Goal: Transaction & Acquisition: Purchase product/service

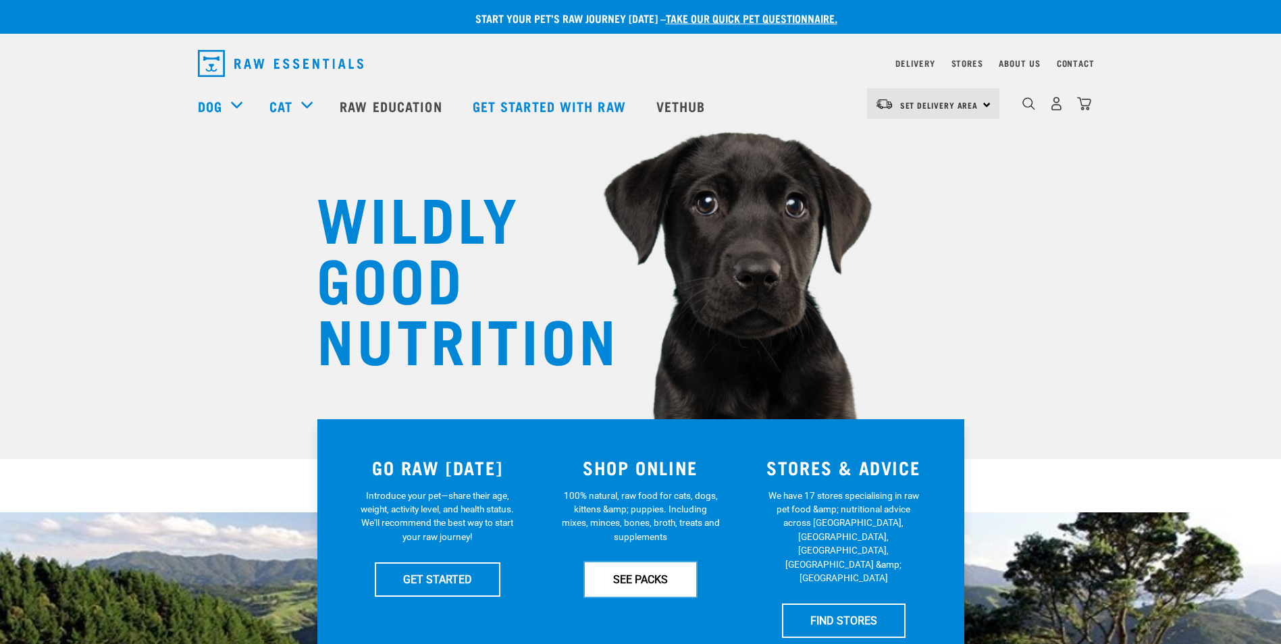
click at [635, 579] on link "SEE PACKS" at bounding box center [640, 580] width 111 height 34
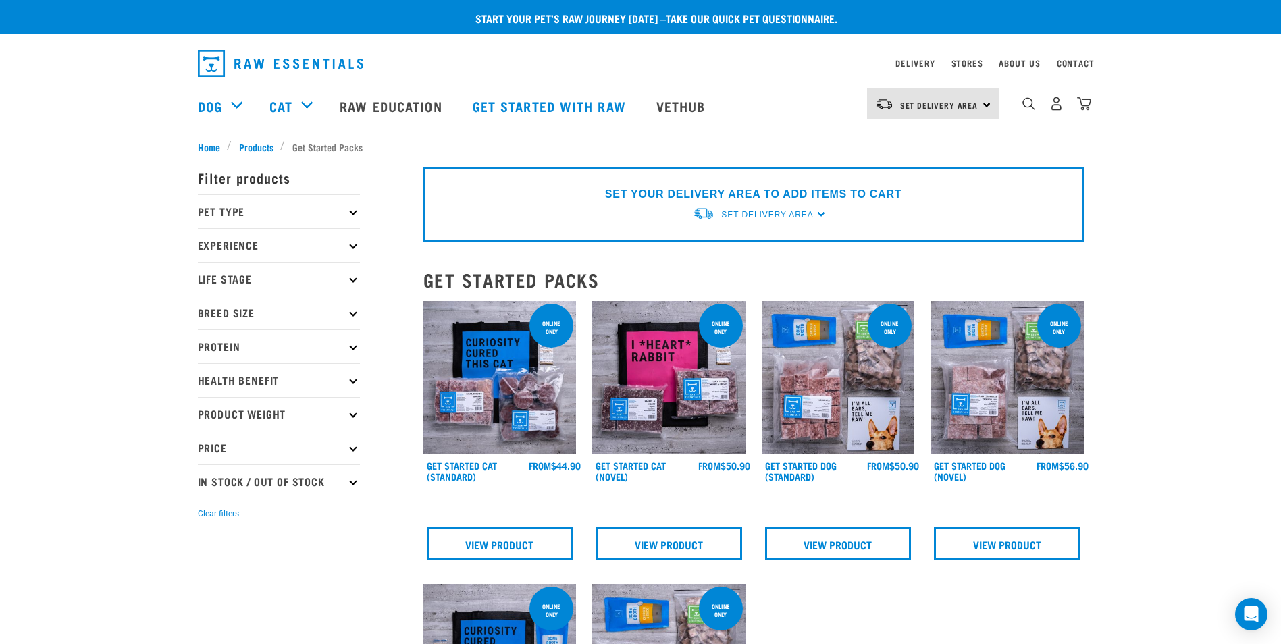
click at [263, 206] on p "Pet Type" at bounding box center [279, 211] width 162 height 34
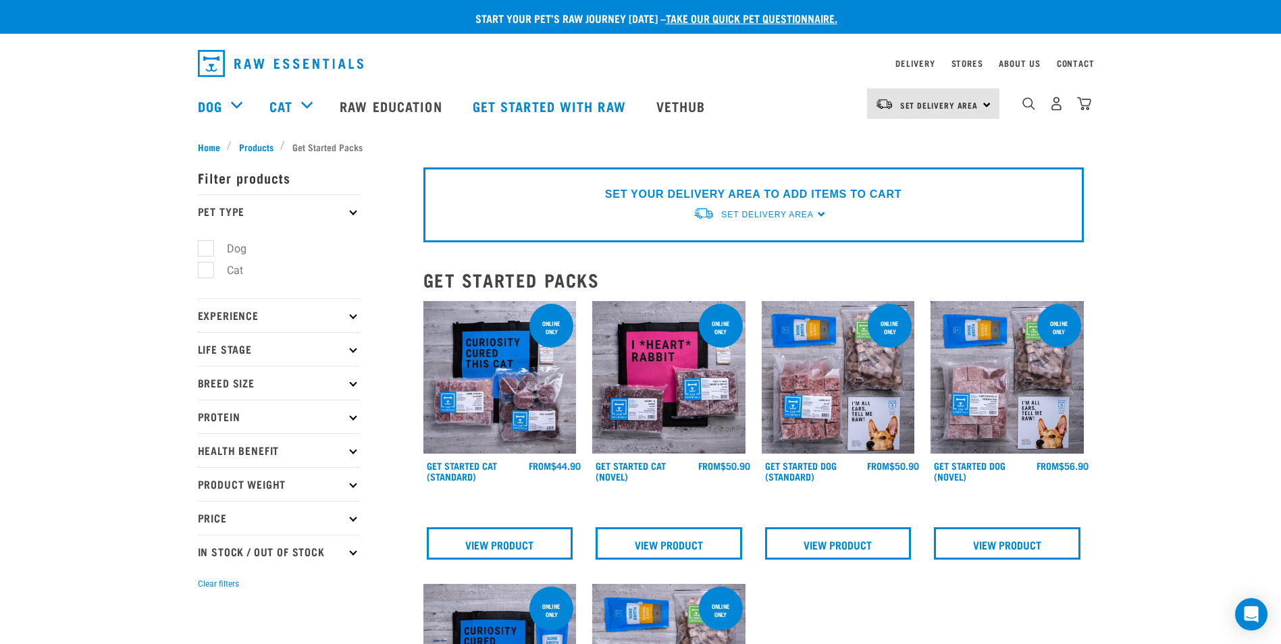
click at [205, 246] on label "Dog" at bounding box center [228, 248] width 47 height 17
click at [204, 246] on input "Dog" at bounding box center [202, 246] width 9 height 9
checkbox input "true"
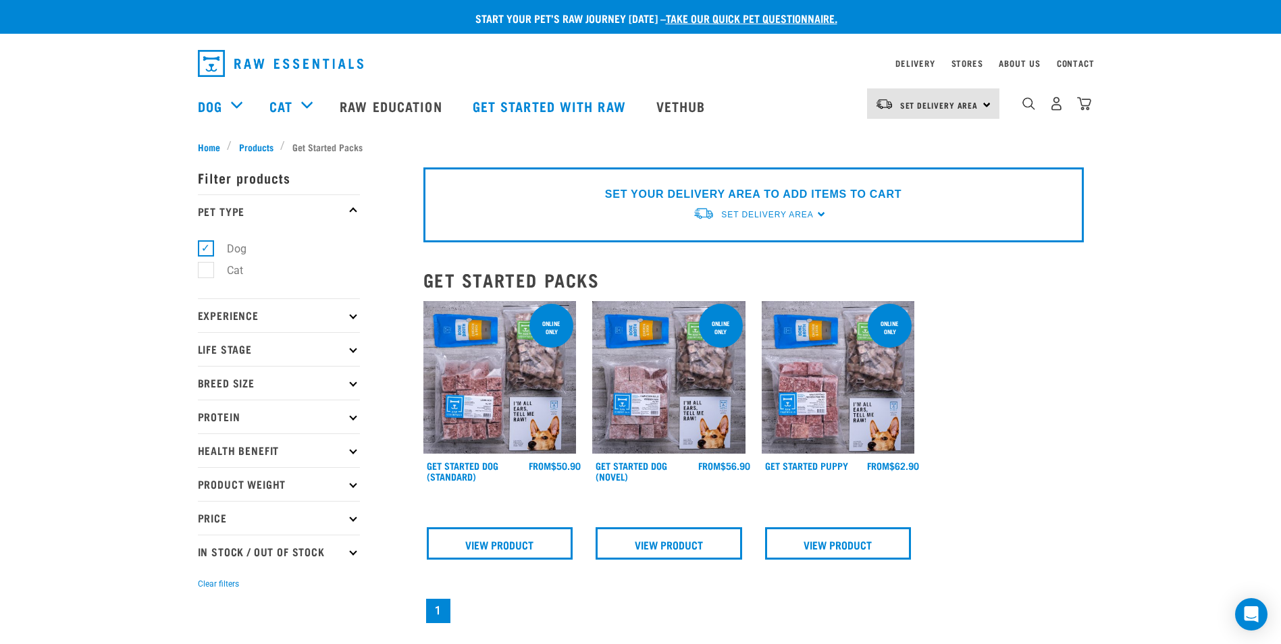
click at [233, 384] on p "Breed Size" at bounding box center [279, 383] width 162 height 34
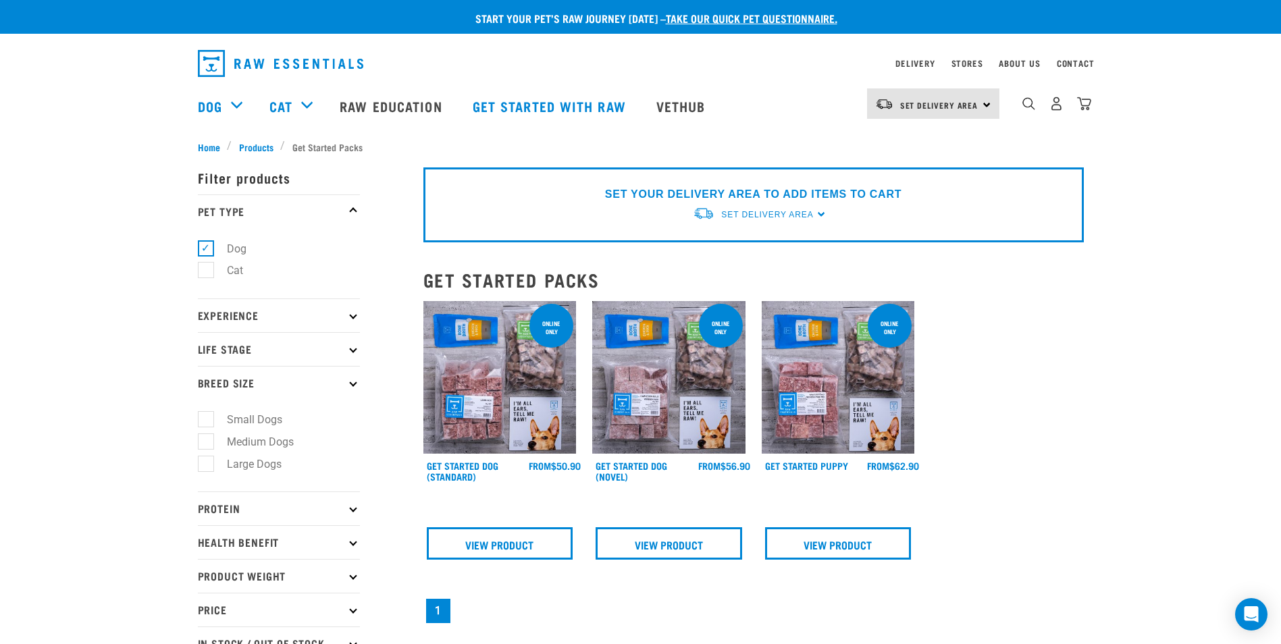
click at [211, 466] on label "Large Dogs" at bounding box center [246, 464] width 82 height 17
click at [207, 466] on input "Large Dogs" at bounding box center [202, 461] width 9 height 9
checkbox input "true"
click at [242, 516] on p "Protein" at bounding box center [279, 509] width 162 height 34
click at [357, 317] on p "Experience" at bounding box center [279, 315] width 162 height 34
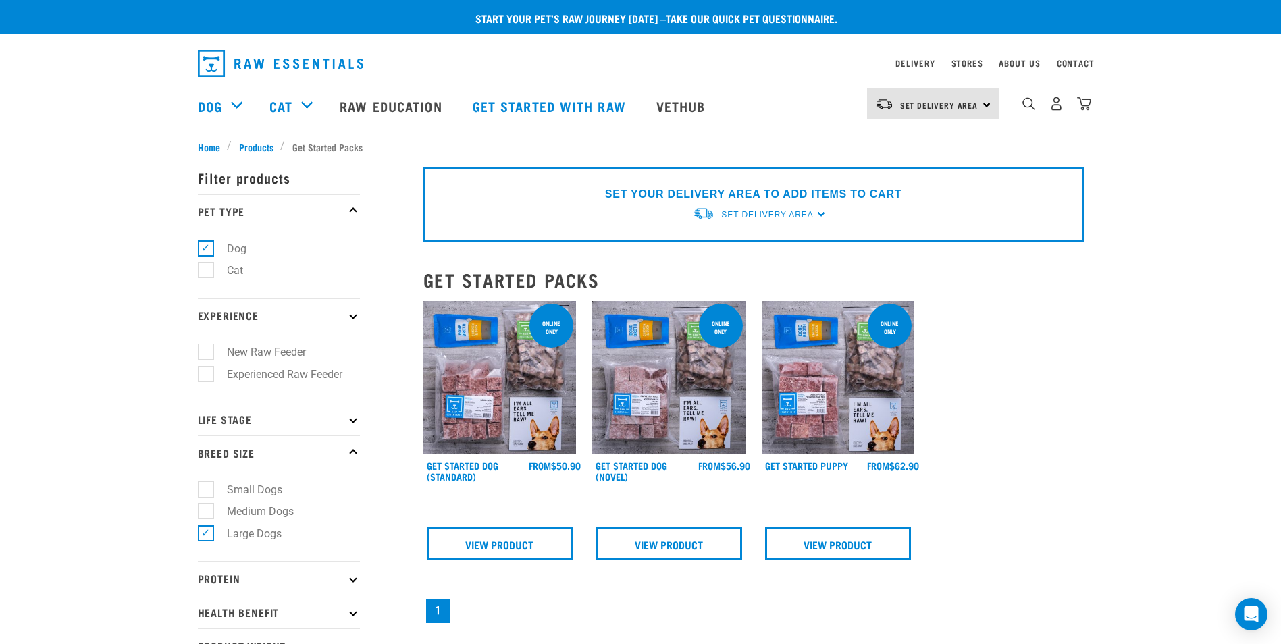
click at [205, 350] on label "New Raw Feeder" at bounding box center [258, 352] width 106 height 17
click at [204, 350] on input "New Raw Feeder" at bounding box center [202, 350] width 9 height 9
checkbox input "true"
click at [350, 418] on icon at bounding box center [352, 418] width 7 height 7
click at [68, 402] on div "Start your pet’s raw journey today – take our quick pet questionnaire. Delivery…" at bounding box center [640, 413] width 1281 height 826
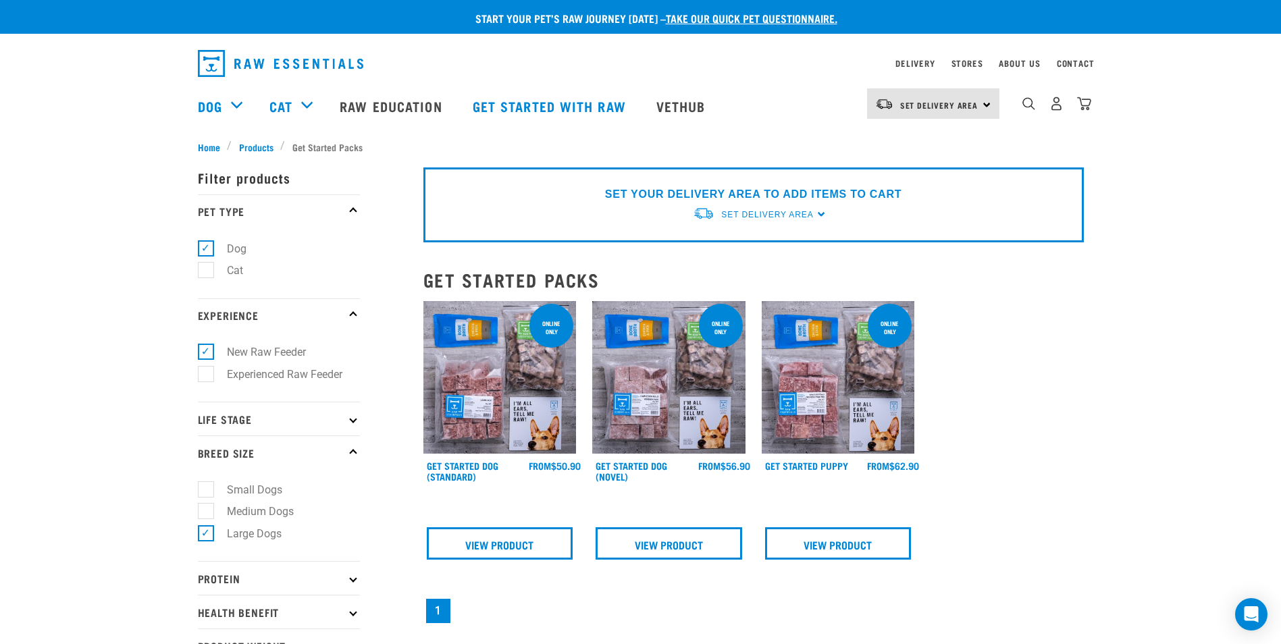
click at [352, 421] on icon at bounding box center [352, 418] width 7 height 7
click at [211, 521] on label "Adult Dog" at bounding box center [242, 522] width 74 height 17
click at [207, 521] on input "Adult Dog" at bounding box center [202, 519] width 9 height 9
checkbox input "true"
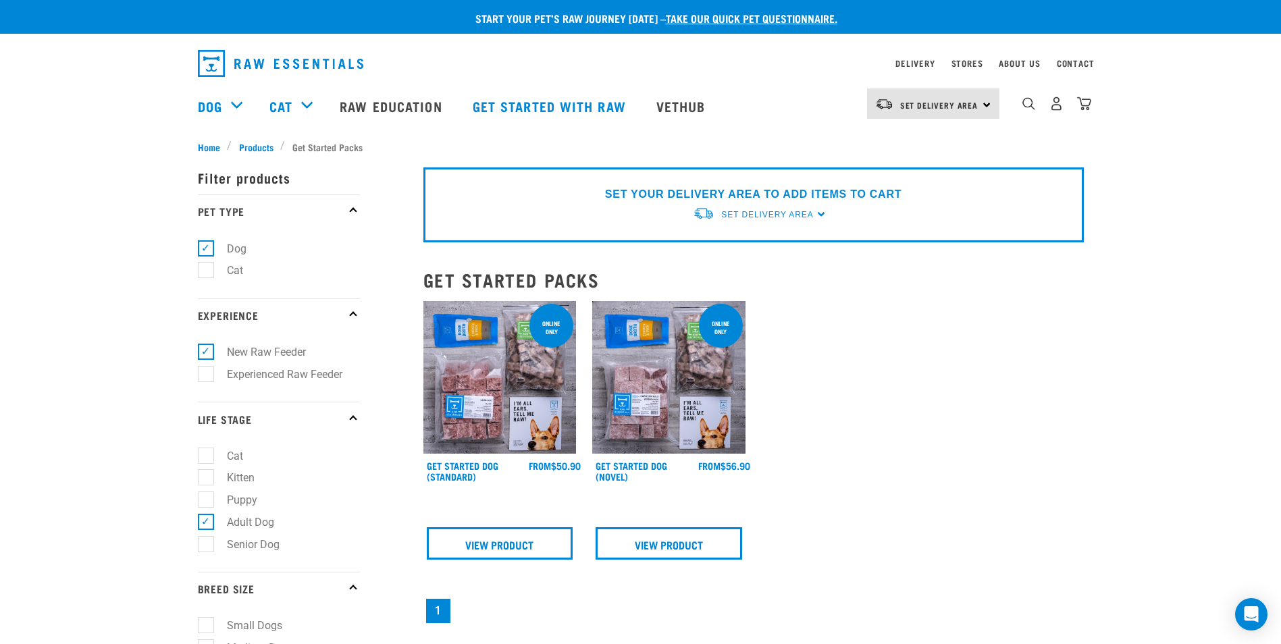
click at [494, 389] on img at bounding box center [499, 377] width 153 height 153
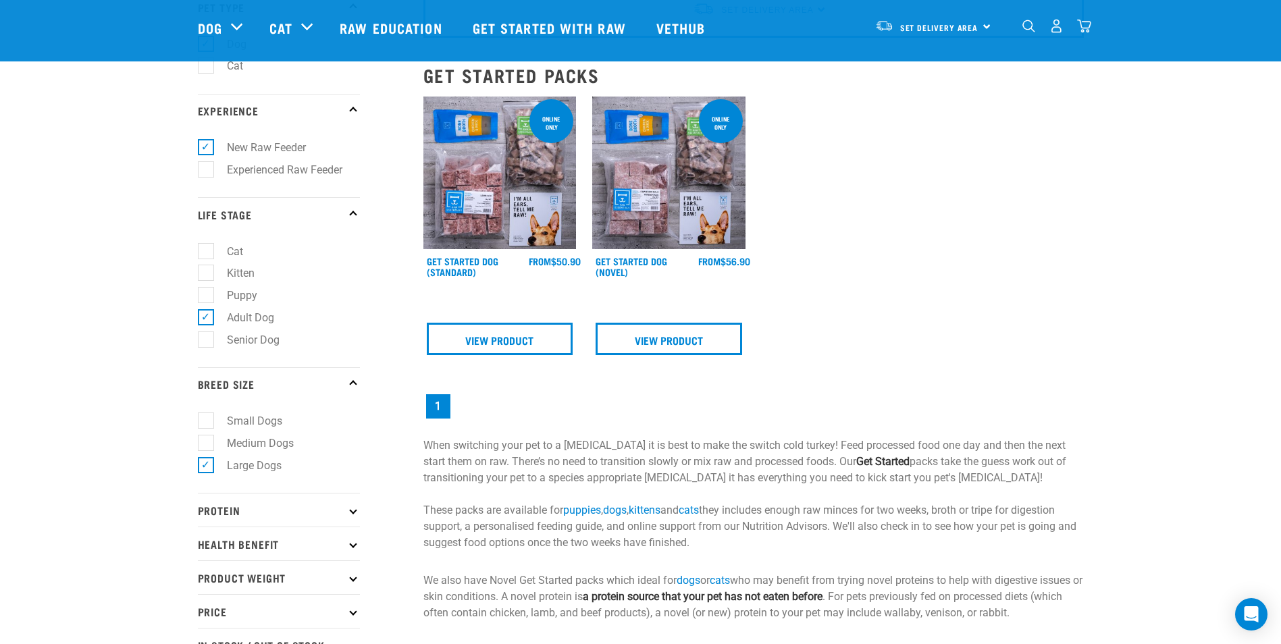
scroll to position [203, 0]
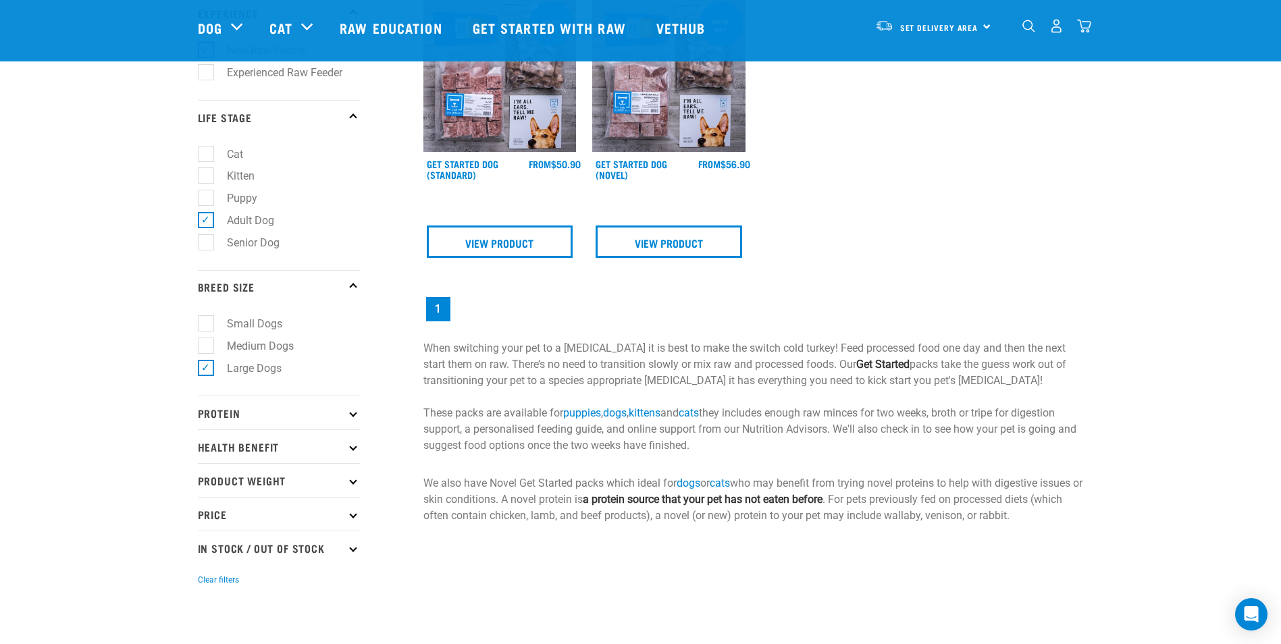
click at [356, 447] on icon at bounding box center [352, 446] width 7 height 7
click at [209, 528] on label "Anxiety" at bounding box center [236, 527] width 62 height 17
click at [207, 528] on input "Anxiety" at bounding box center [202, 525] width 9 height 9
checkbox input "true"
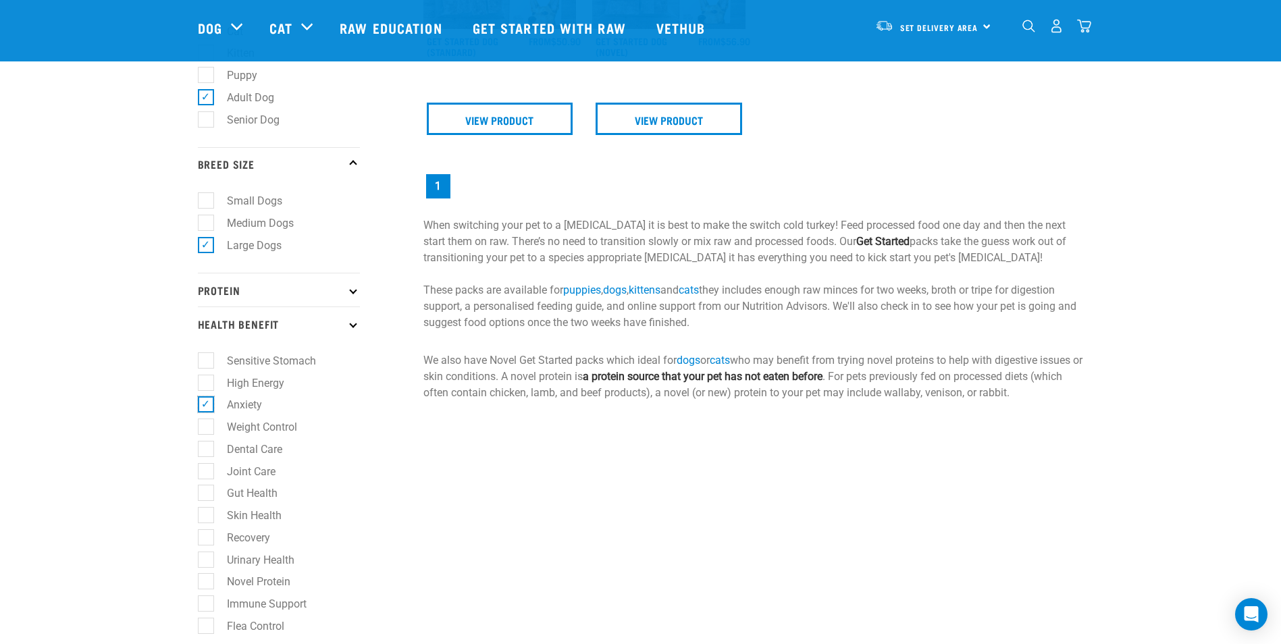
scroll to position [338, 0]
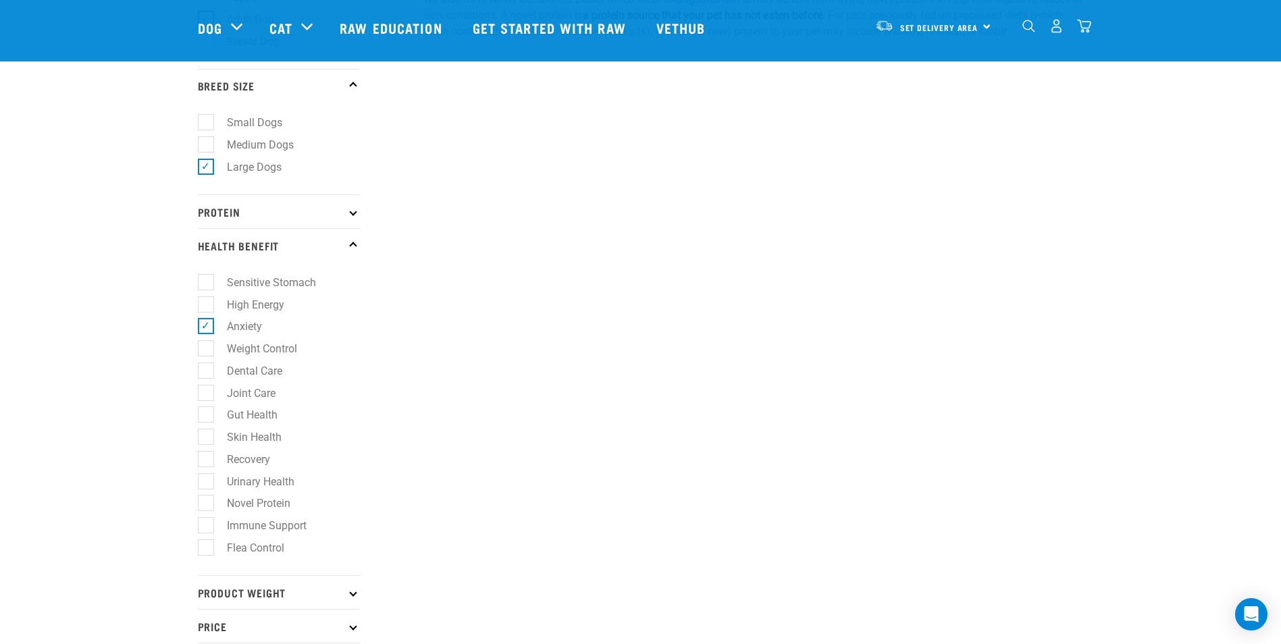
scroll to position [405, 0]
click at [207, 392] on label "Joint Care" at bounding box center [243, 392] width 76 height 17
click at [207, 392] on input "Joint Care" at bounding box center [202, 389] width 9 height 9
checkbox input "true"
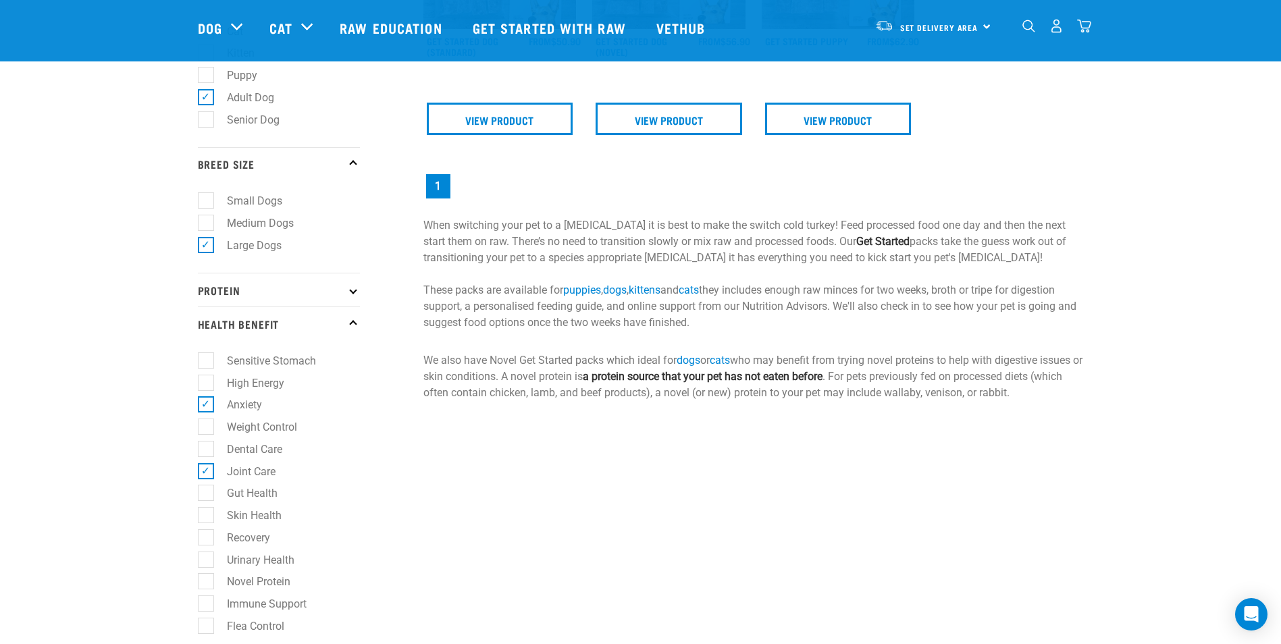
scroll to position [338, 0]
